Goal: Use online tool/utility: Utilize a website feature to perform a specific function

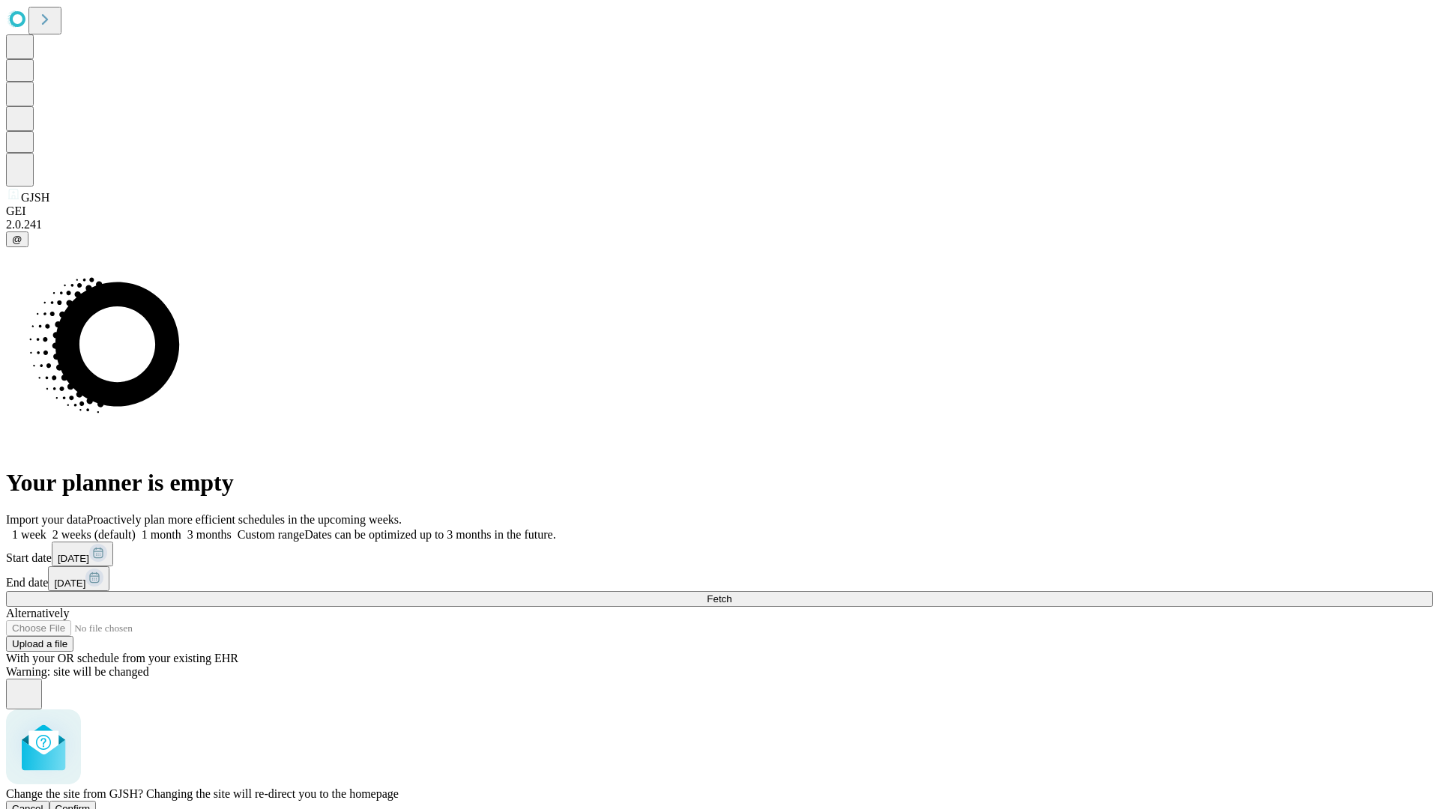
click at [91, 803] on span "Confirm" at bounding box center [72, 808] width 35 height 11
click at [181, 528] on label "1 month" at bounding box center [159, 534] width 46 height 13
click at [731, 593] on span "Fetch" at bounding box center [719, 598] width 25 height 11
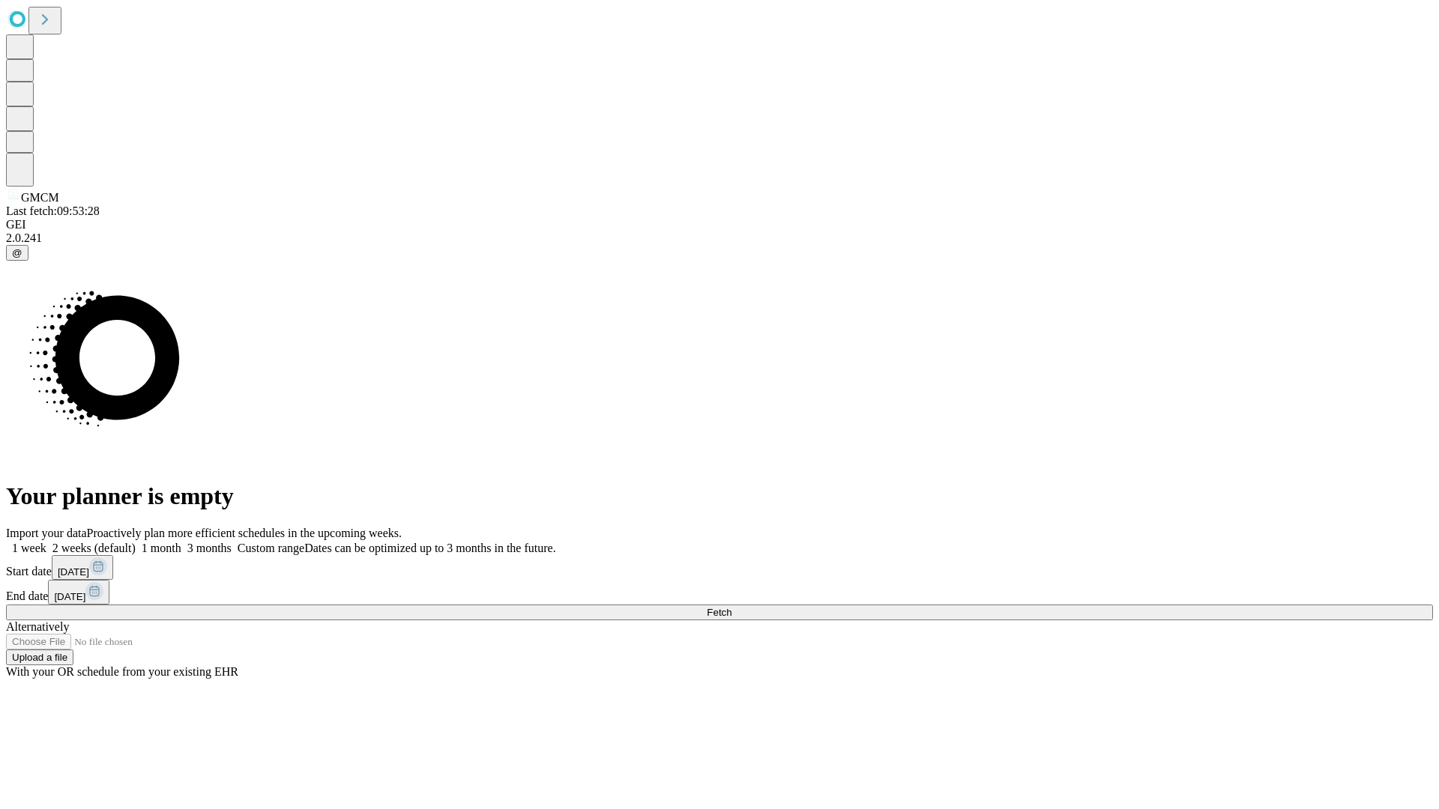
click at [181, 542] on label "1 month" at bounding box center [159, 548] width 46 height 13
click at [731, 607] on span "Fetch" at bounding box center [719, 612] width 25 height 11
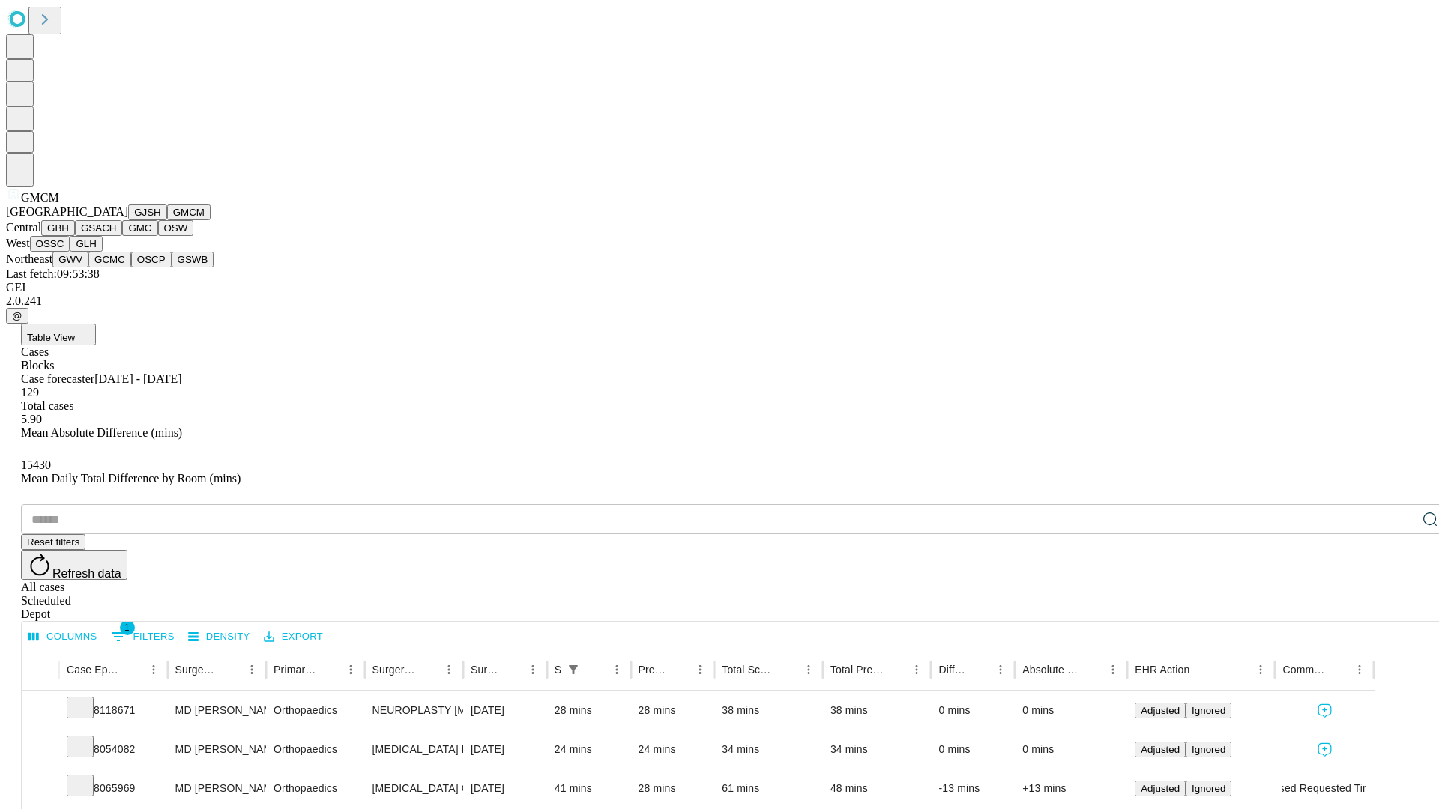
click at [75, 236] on button "GBH" at bounding box center [58, 228] width 34 height 16
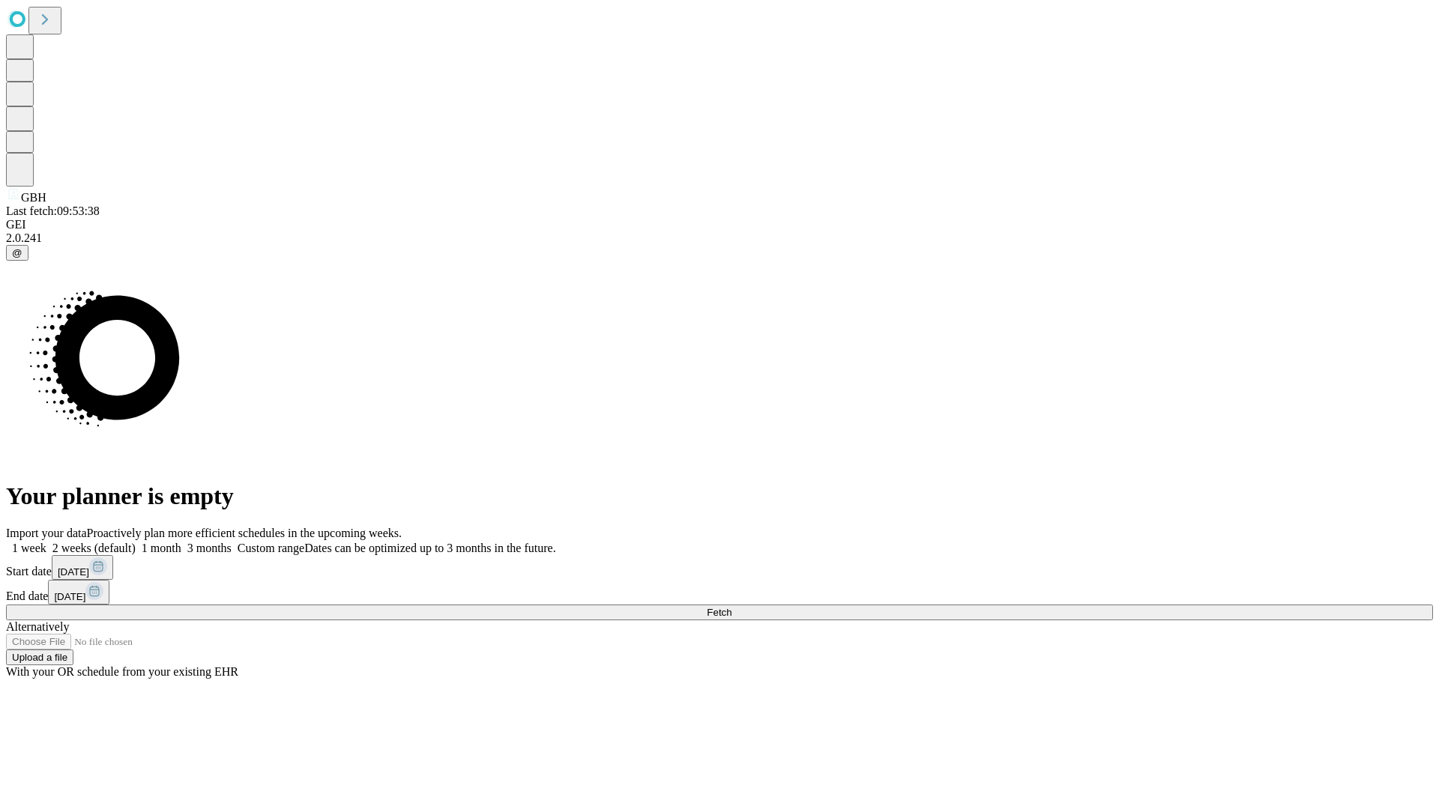
click at [181, 542] on label "1 month" at bounding box center [159, 548] width 46 height 13
click at [731, 607] on span "Fetch" at bounding box center [719, 612] width 25 height 11
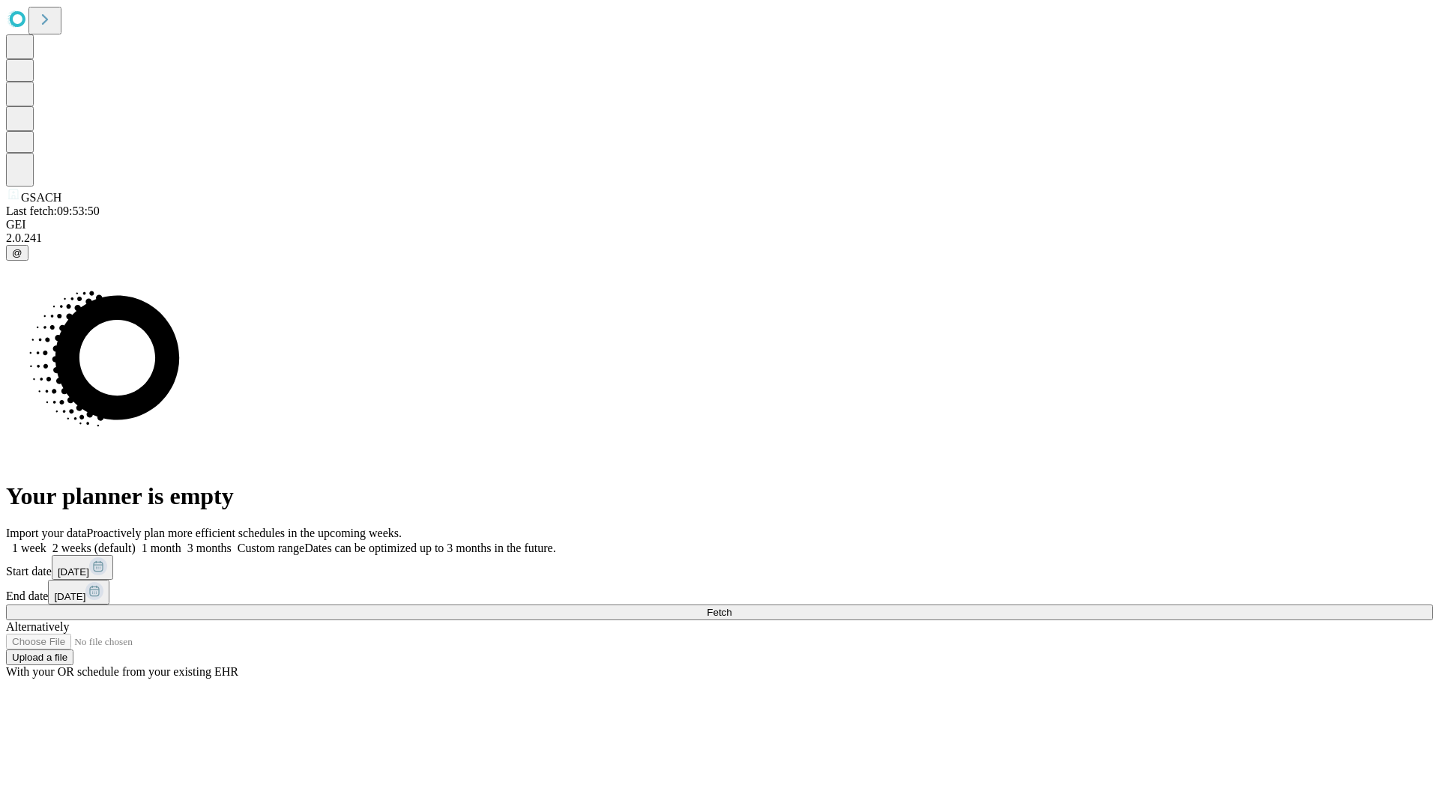
click at [181, 542] on label "1 month" at bounding box center [159, 548] width 46 height 13
click at [731, 607] on span "Fetch" at bounding box center [719, 612] width 25 height 11
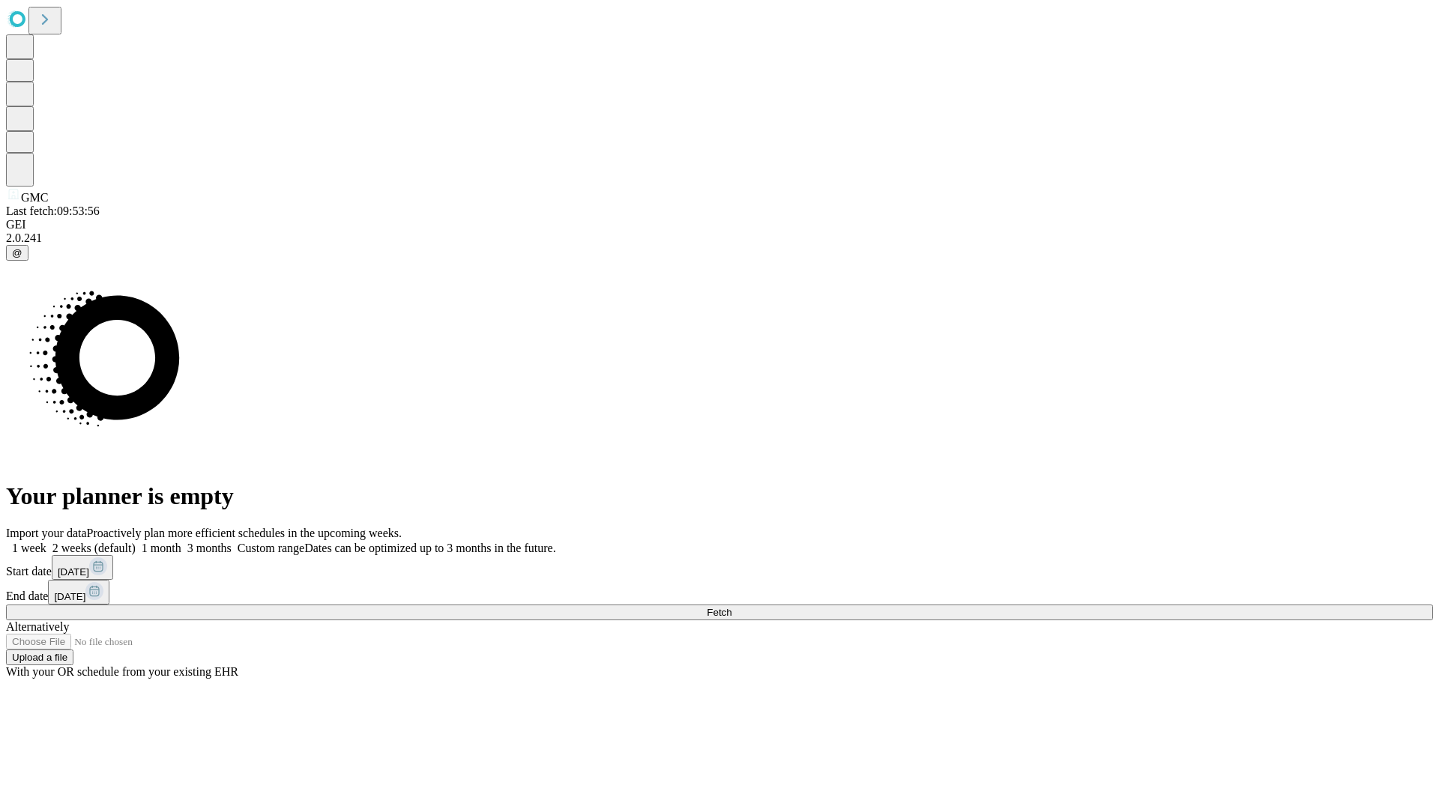
click at [181, 542] on label "1 month" at bounding box center [159, 548] width 46 height 13
click at [731, 607] on span "Fetch" at bounding box center [719, 612] width 25 height 11
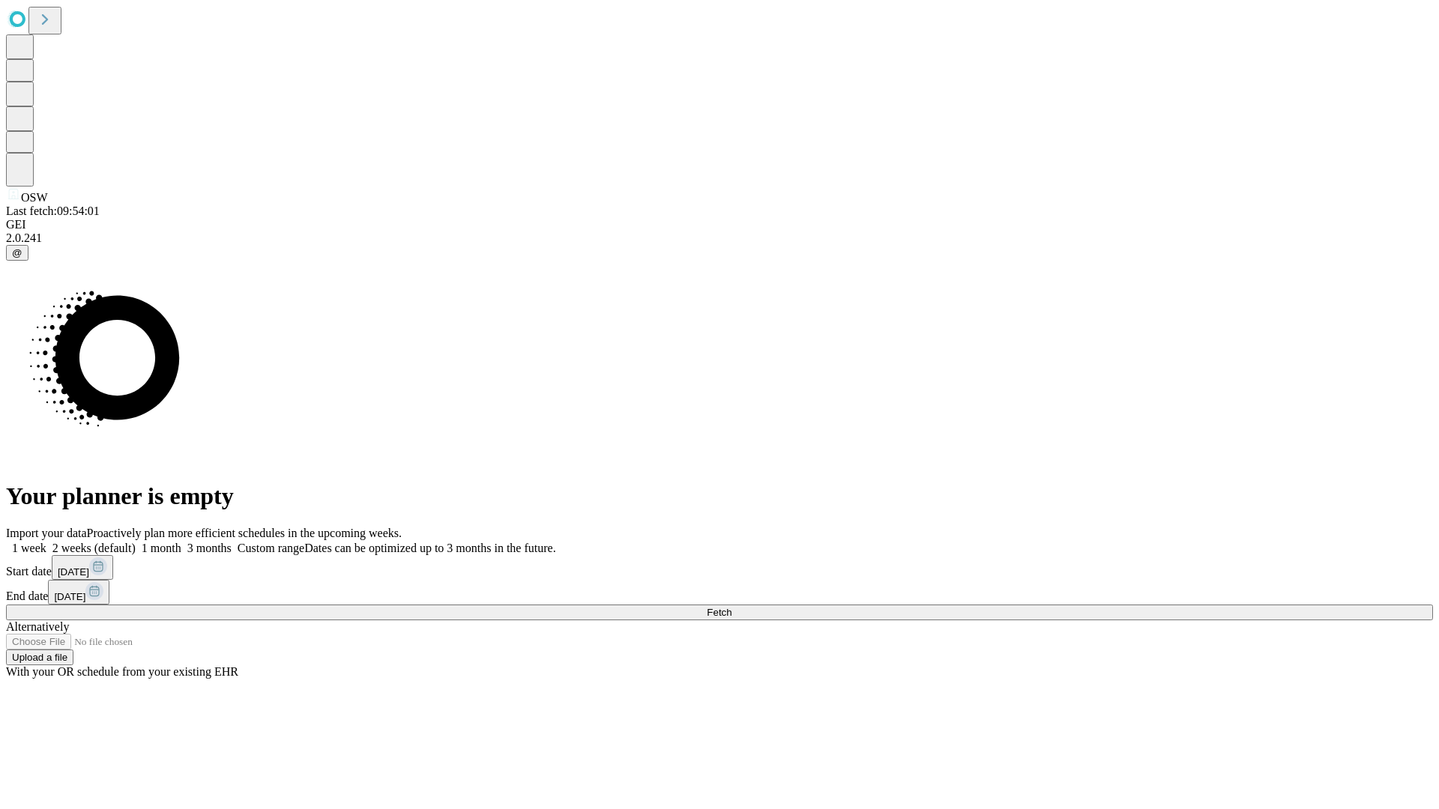
click at [181, 542] on label "1 month" at bounding box center [159, 548] width 46 height 13
click at [731, 607] on span "Fetch" at bounding box center [719, 612] width 25 height 11
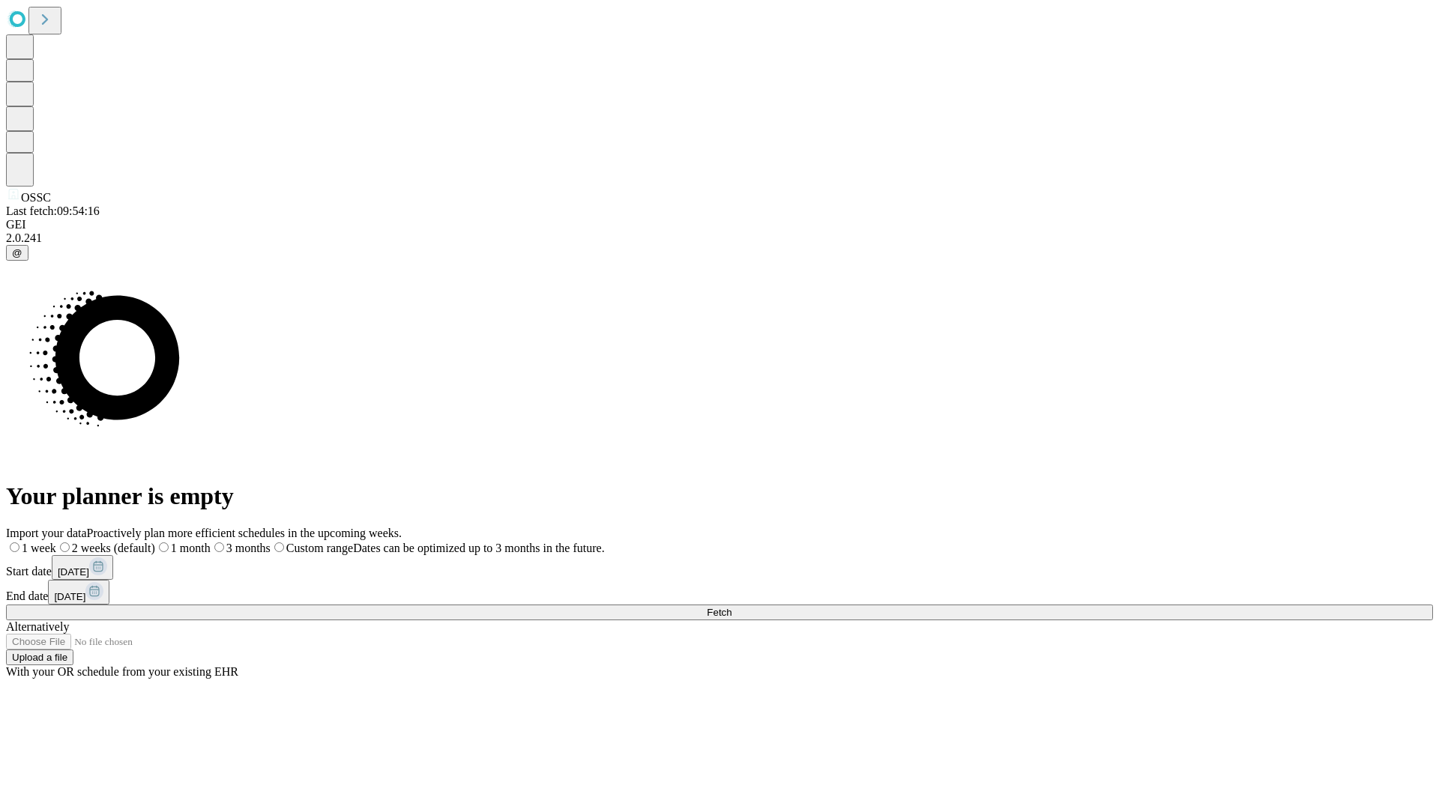
click at [731, 607] on span "Fetch" at bounding box center [719, 612] width 25 height 11
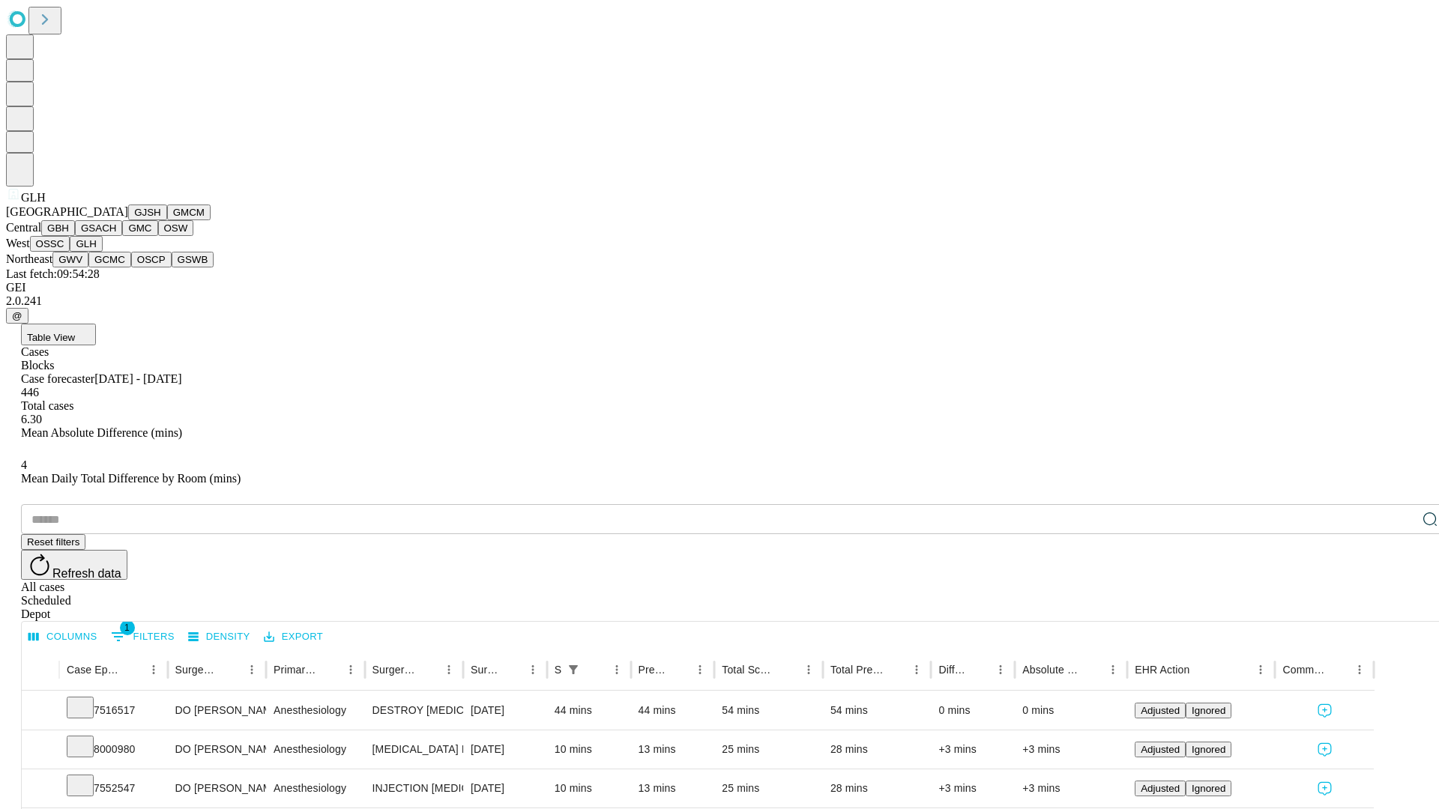
click at [88, 268] on button "GWV" at bounding box center [70, 260] width 36 height 16
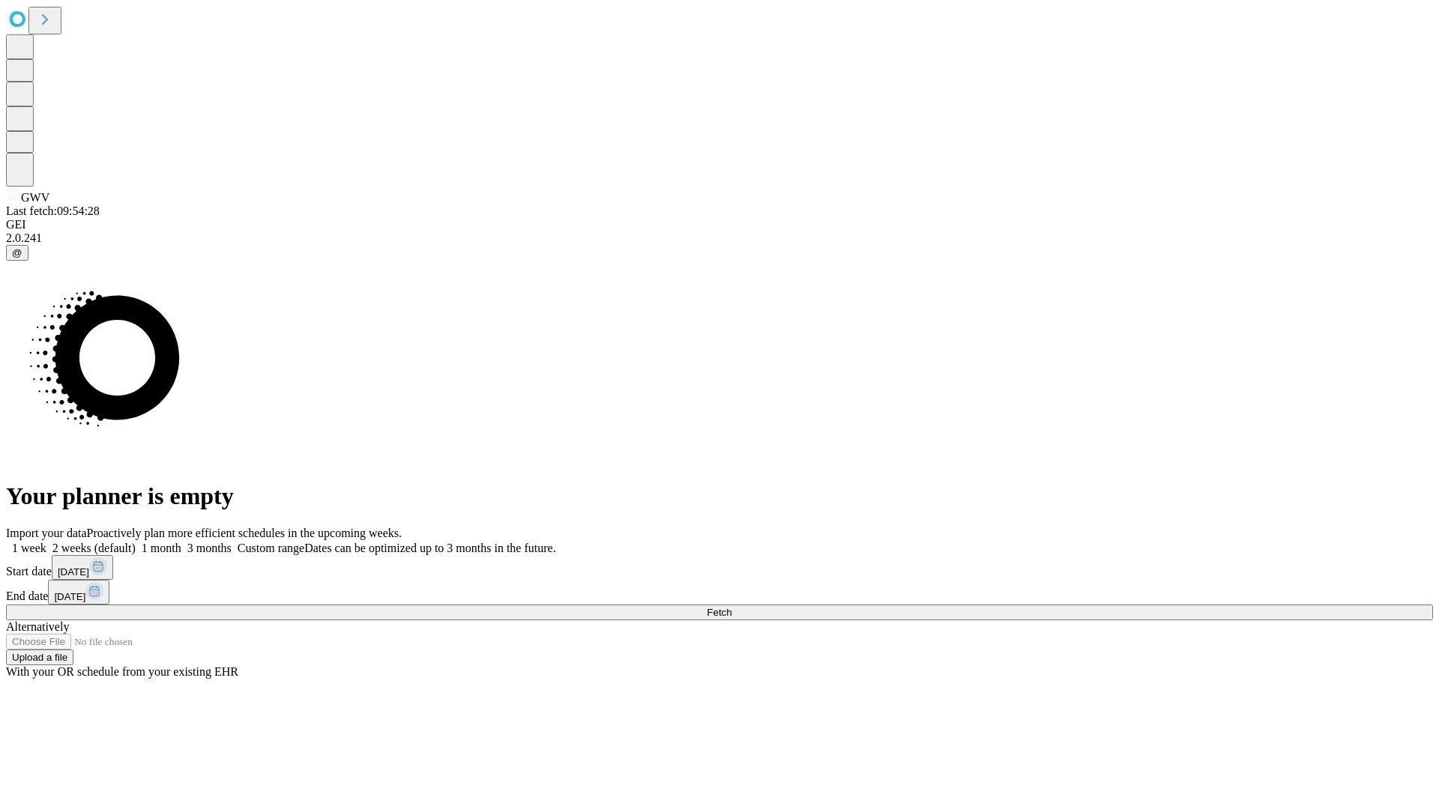
click at [181, 542] on label "1 month" at bounding box center [159, 548] width 46 height 13
click at [731, 607] on span "Fetch" at bounding box center [719, 612] width 25 height 11
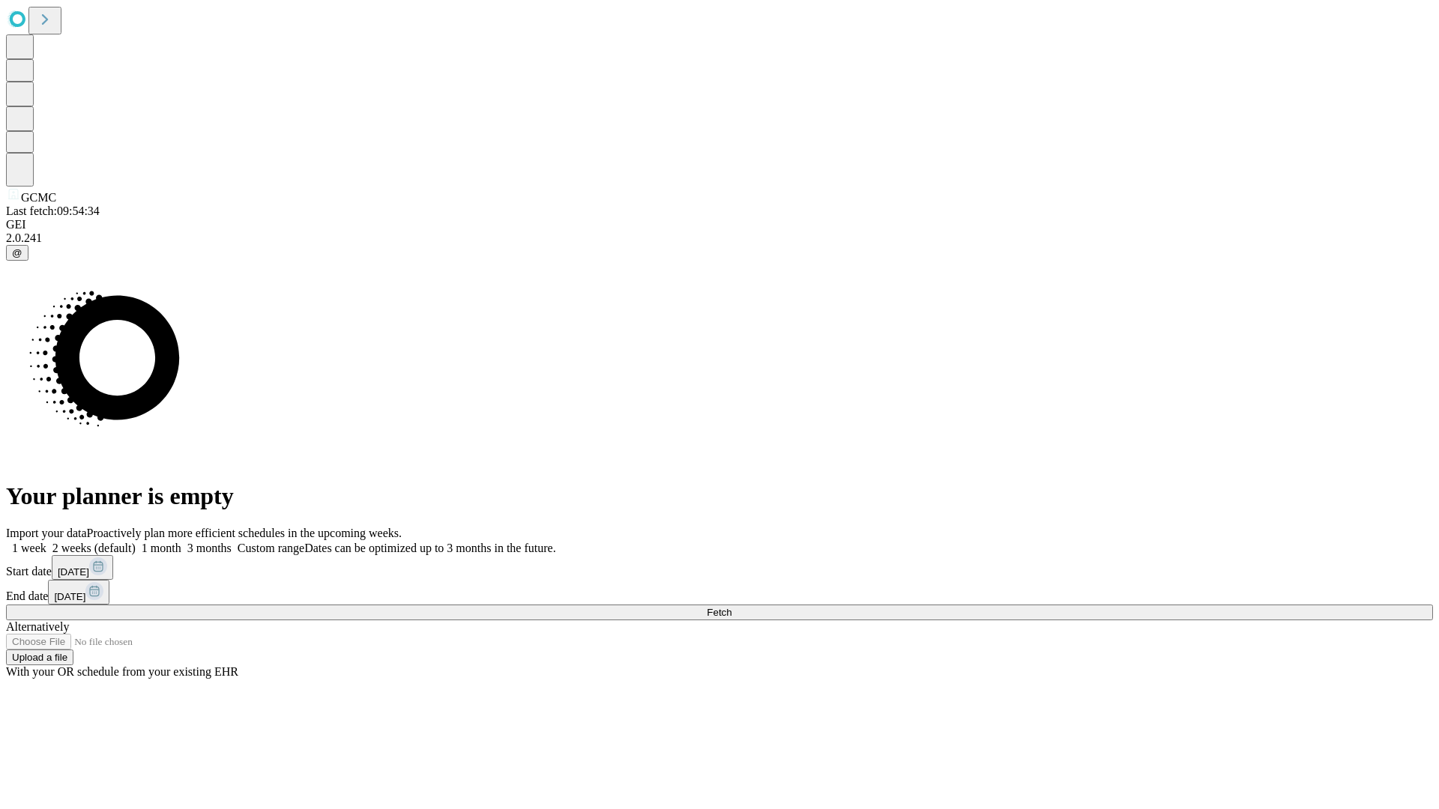
click at [181, 542] on label "1 month" at bounding box center [159, 548] width 46 height 13
click at [731, 607] on span "Fetch" at bounding box center [719, 612] width 25 height 11
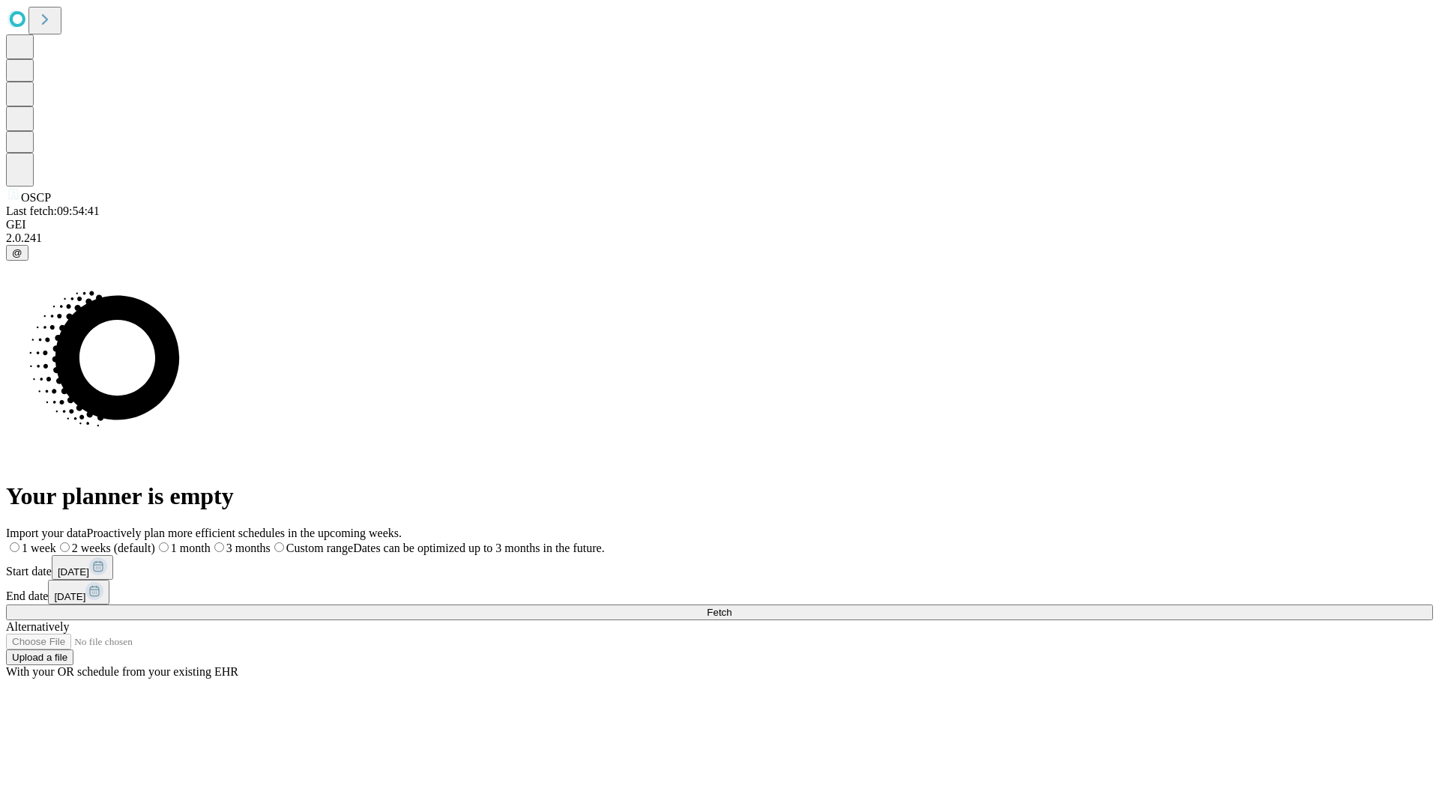
click at [211, 542] on label "1 month" at bounding box center [182, 548] width 55 height 13
click at [731, 607] on span "Fetch" at bounding box center [719, 612] width 25 height 11
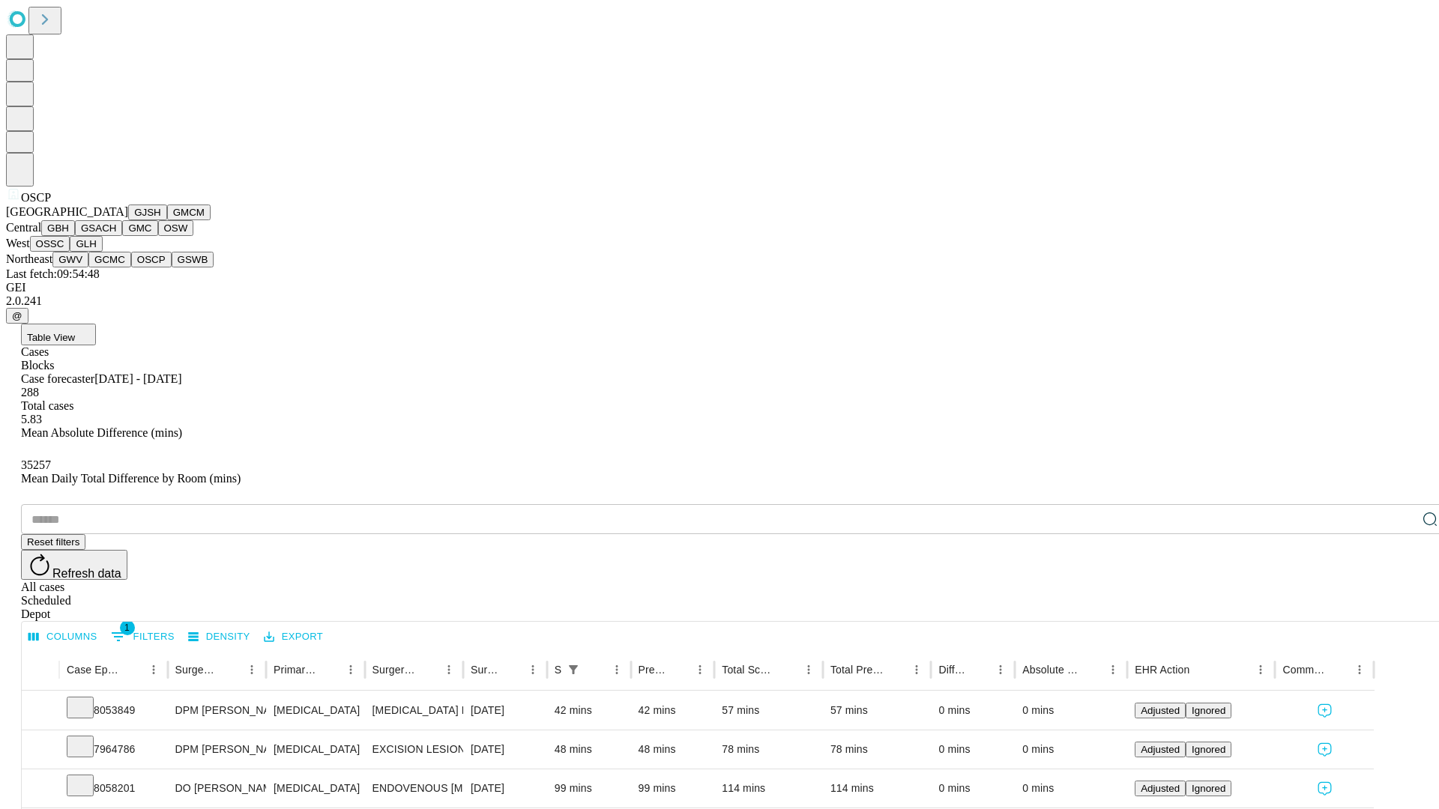
click at [172, 268] on button "GSWB" at bounding box center [193, 260] width 43 height 16
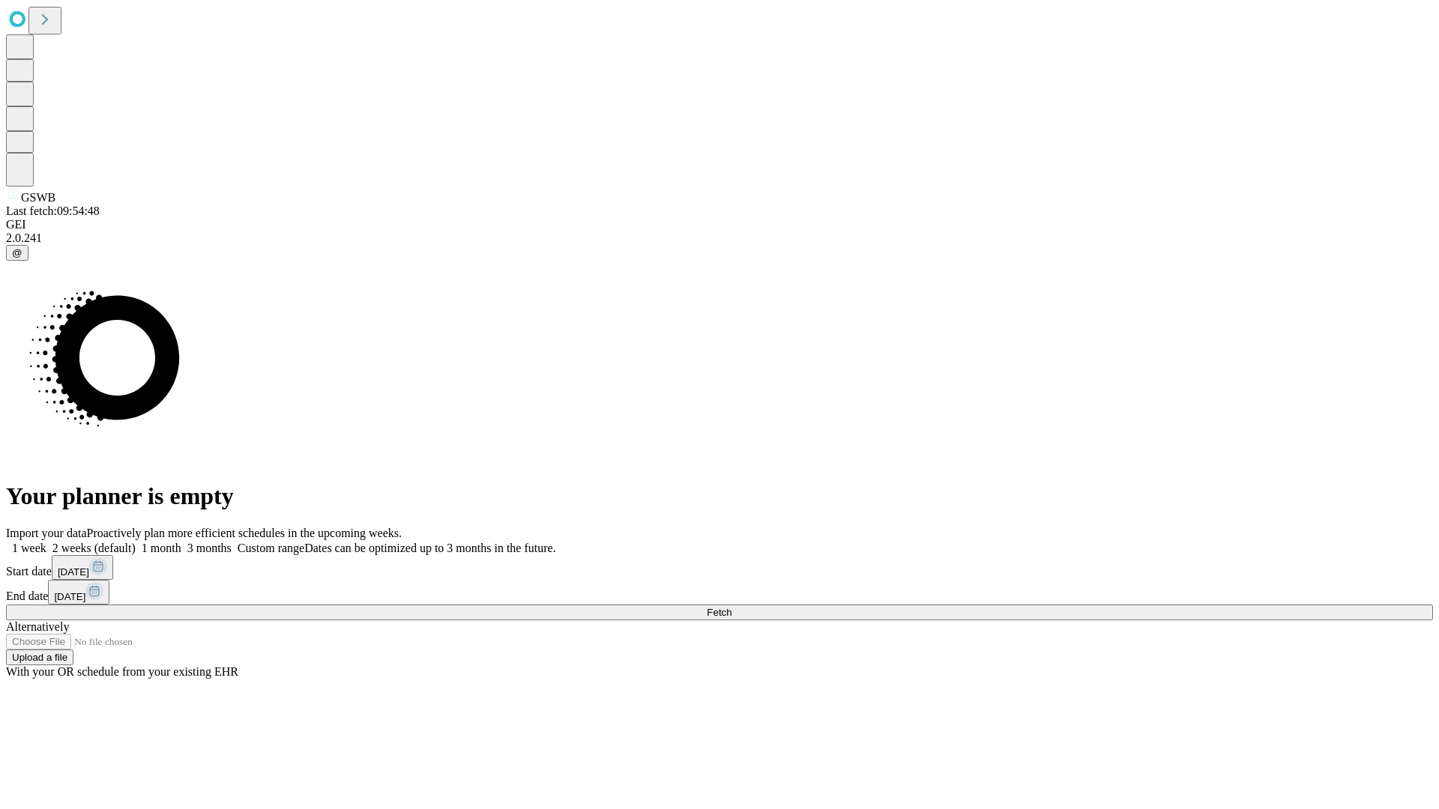
click at [181, 542] on label "1 month" at bounding box center [159, 548] width 46 height 13
click at [731, 607] on span "Fetch" at bounding box center [719, 612] width 25 height 11
